Goal: Transaction & Acquisition: Purchase product/service

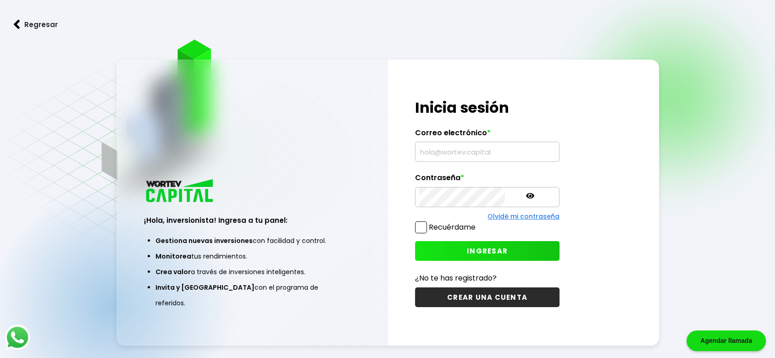
click at [431, 159] on input "text" at bounding box center [487, 151] width 136 height 19
type input "[EMAIL_ADDRESS][PERSON_NAME][DOMAIN_NAME]"
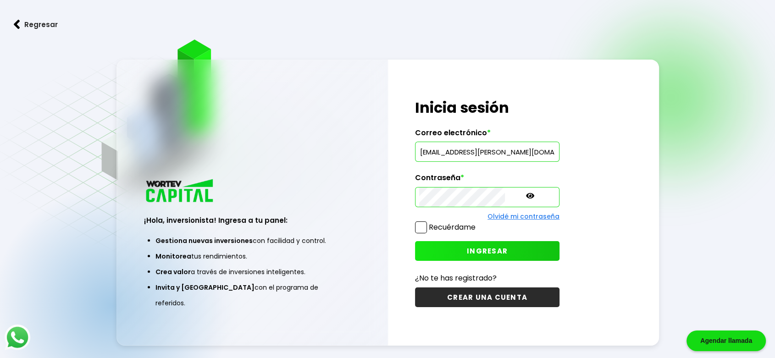
click at [526, 195] on icon at bounding box center [530, 196] width 8 height 6
click at [467, 252] on span "INGRESAR" at bounding box center [487, 251] width 41 height 10
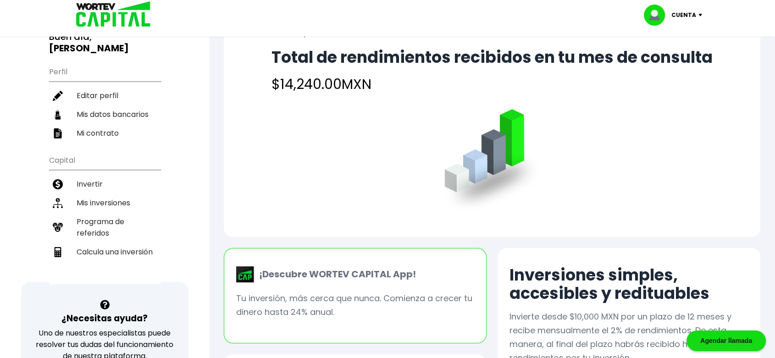
scroll to position [81, 0]
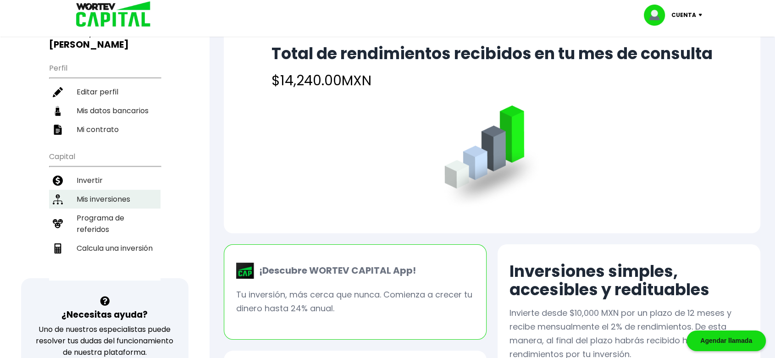
click at [119, 190] on li "Mis inversiones" at bounding box center [104, 199] width 111 height 19
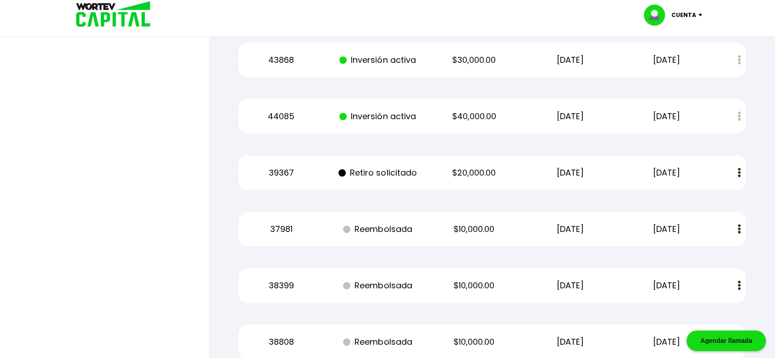
scroll to position [29, 0]
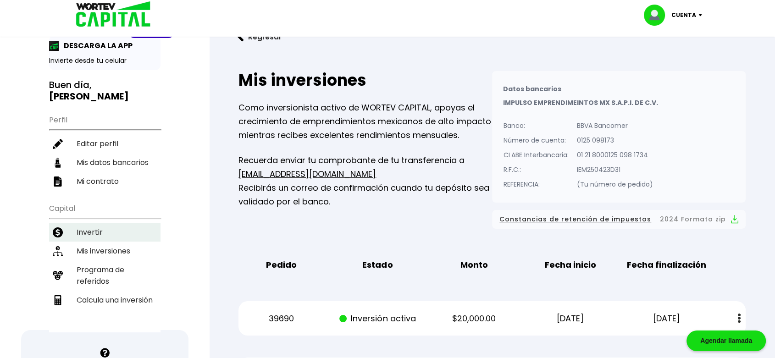
click at [91, 223] on li "Invertir" at bounding box center [104, 232] width 111 height 19
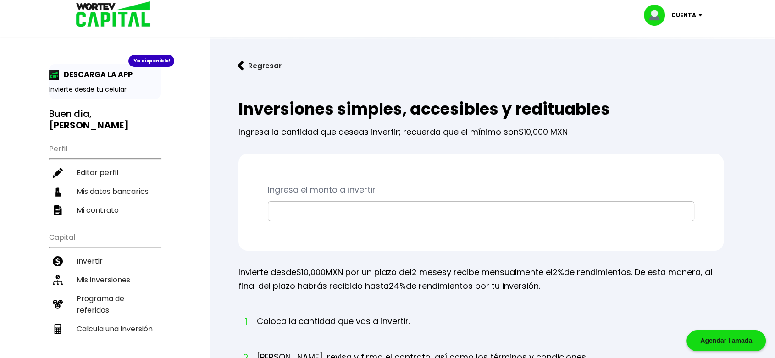
click at [325, 206] on input "text" at bounding box center [481, 211] width 418 height 19
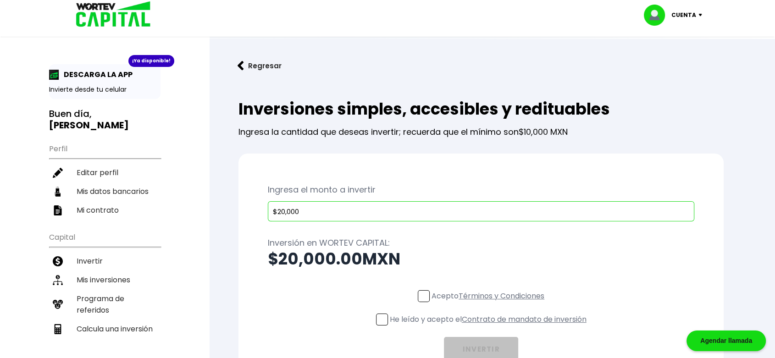
click at [325, 213] on input "$20,000" at bounding box center [481, 211] width 418 height 19
type input "$2"
type input "$42,500"
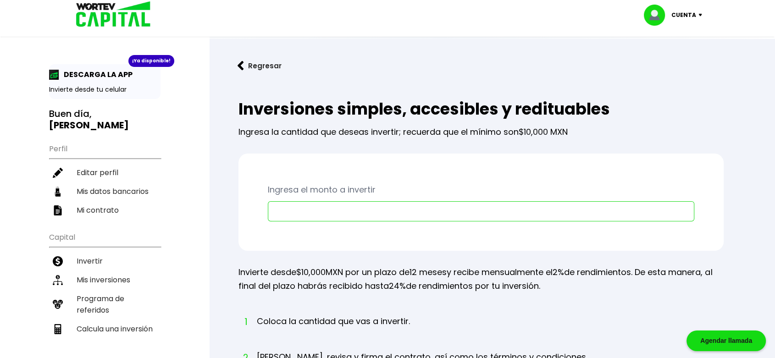
click at [340, 212] on input "text" at bounding box center [481, 211] width 418 height 19
click at [368, 205] on input "text" at bounding box center [481, 211] width 418 height 19
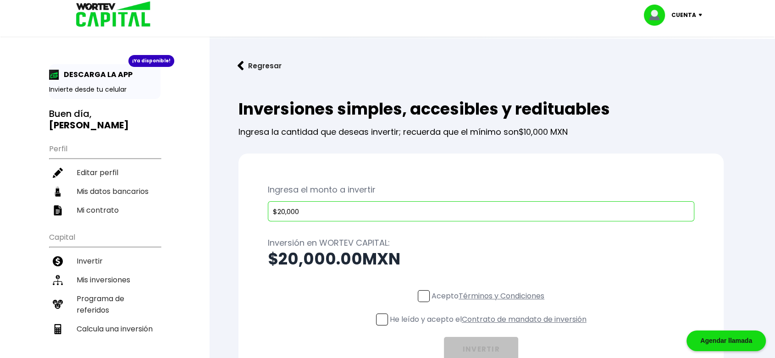
type input "$20,000"
click at [422, 292] on span at bounding box center [424, 296] width 12 height 12
click at [490, 303] on input "Acepto Términos y Condiciones" at bounding box center [490, 303] width 0 height 0
click at [379, 318] on span at bounding box center [382, 320] width 12 height 12
click at [490, 327] on input "He leído y acepto el Contrato de mandato de inversión" at bounding box center [490, 327] width 0 height 0
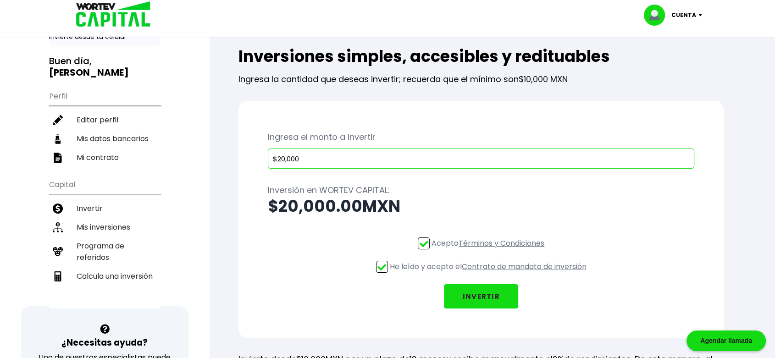
scroll to position [51, 0]
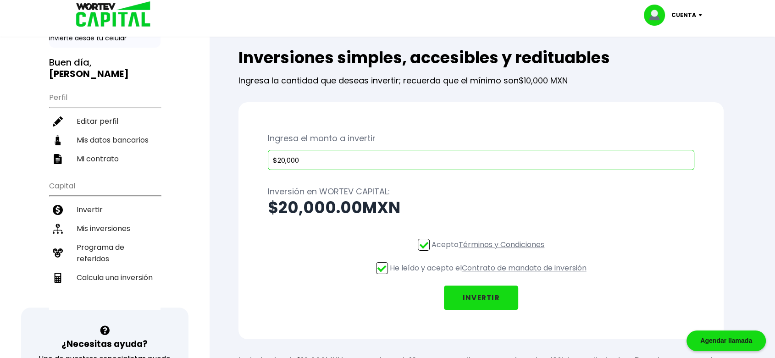
click at [518, 245] on link "Términos y Condiciones" at bounding box center [502, 245] width 86 height 11
